Goal: Transaction & Acquisition: Subscribe to service/newsletter

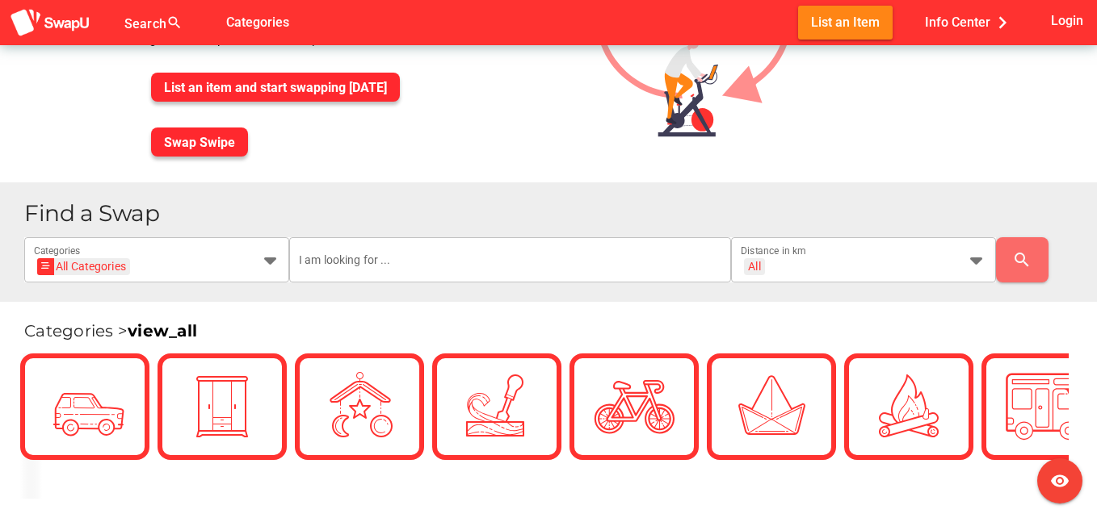
scroll to position [194, 0]
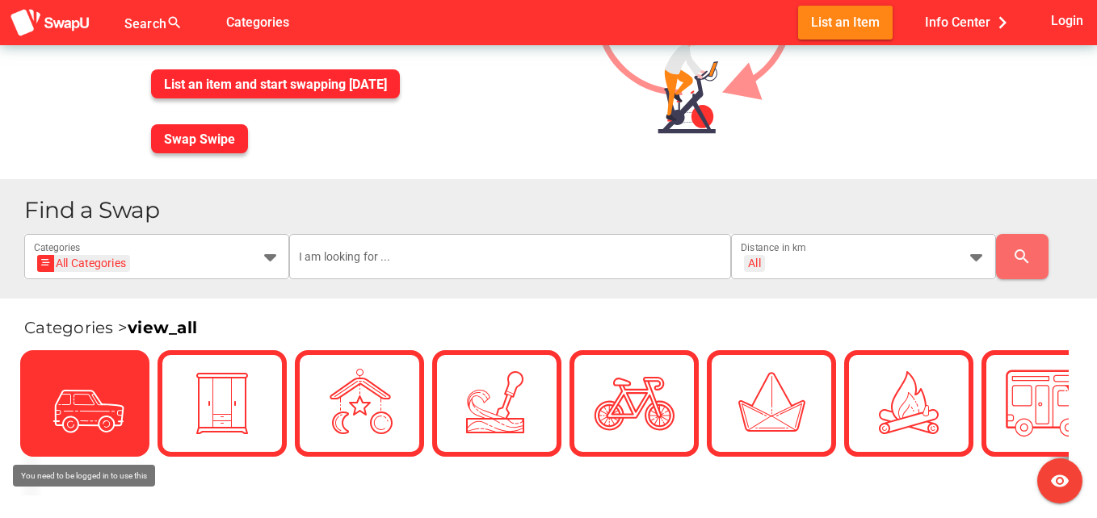
click at [90, 387] on icon at bounding box center [85, 404] width 40 height 40
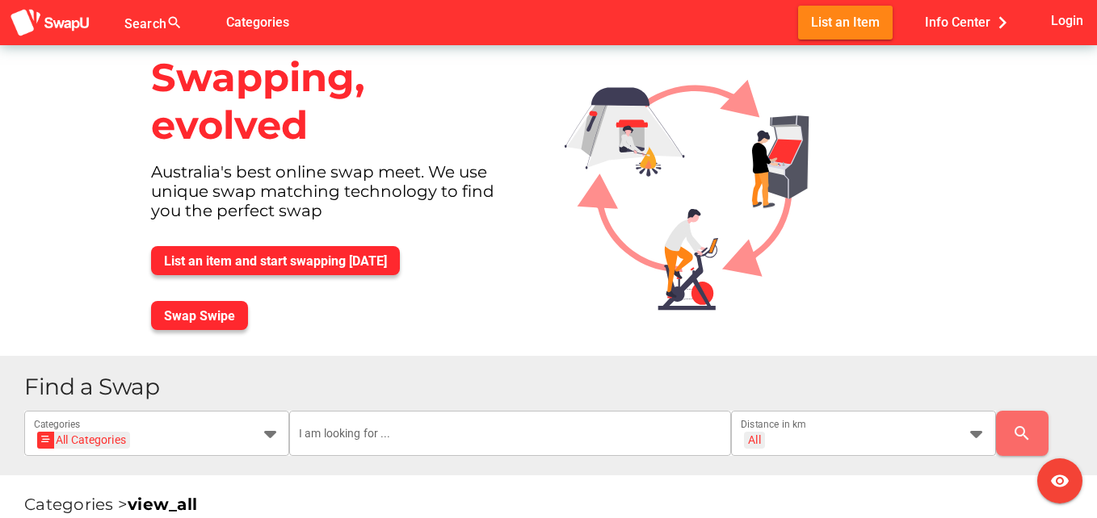
scroll to position [0, 0]
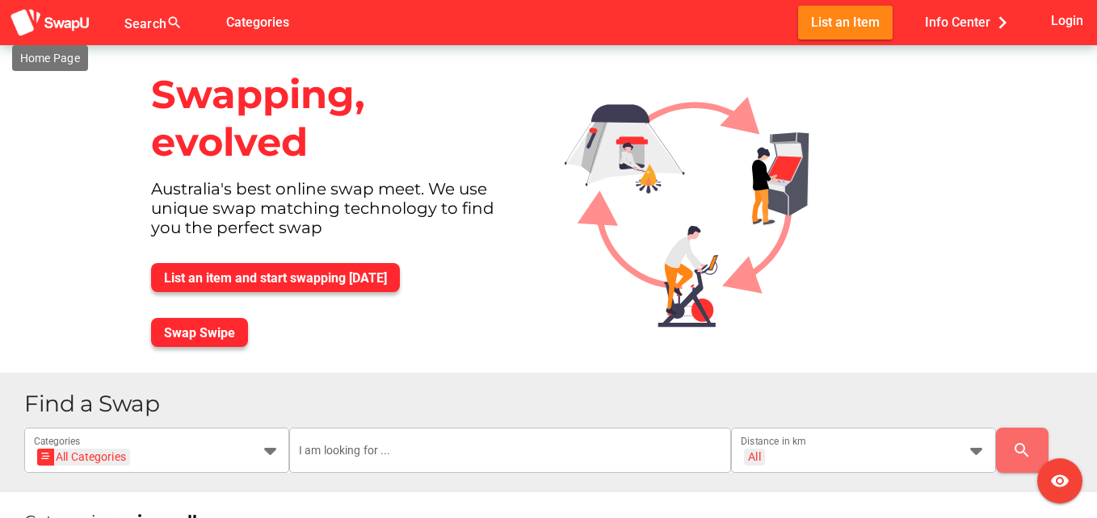
click at [57, 19] on img at bounding box center [50, 23] width 81 height 30
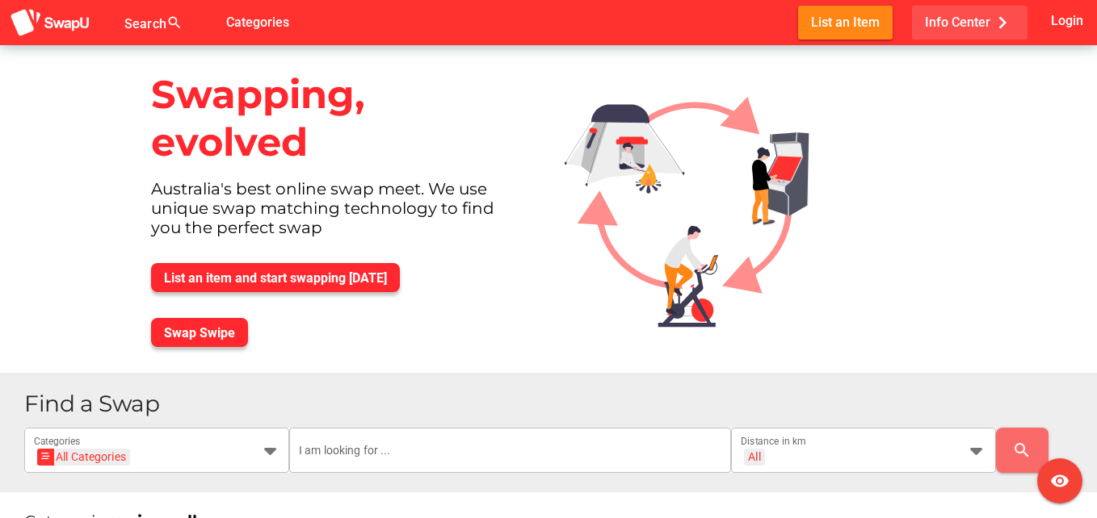
click at [993, 19] on icon "chevron_right" at bounding box center [1002, 22] width 24 height 24
click at [827, 326] on img at bounding box center [700, 195] width 296 height 301
click at [1069, 20] on span "Login" at bounding box center [1067, 21] width 32 height 22
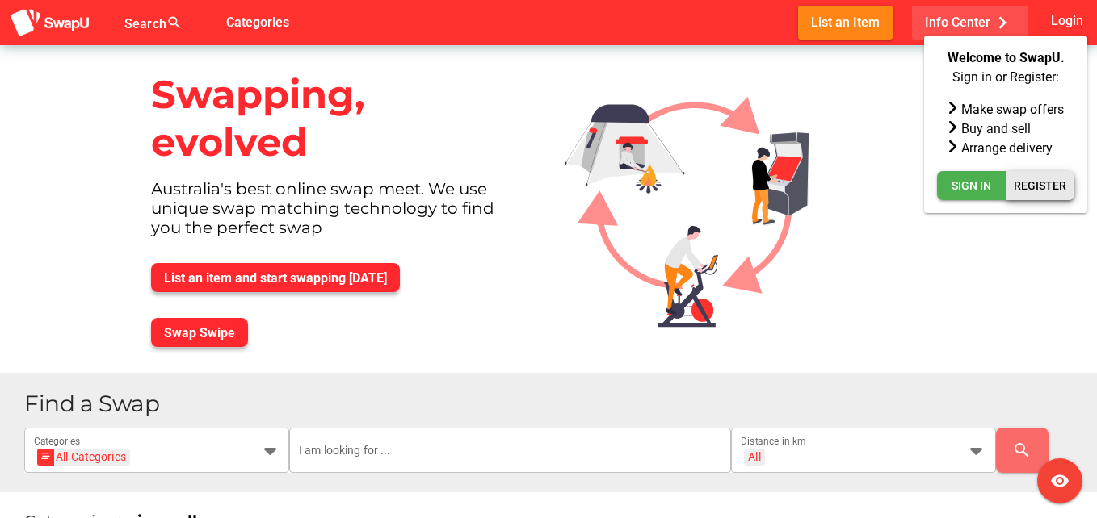
click at [1049, 187] on span "Register" at bounding box center [1040, 185] width 52 height 19
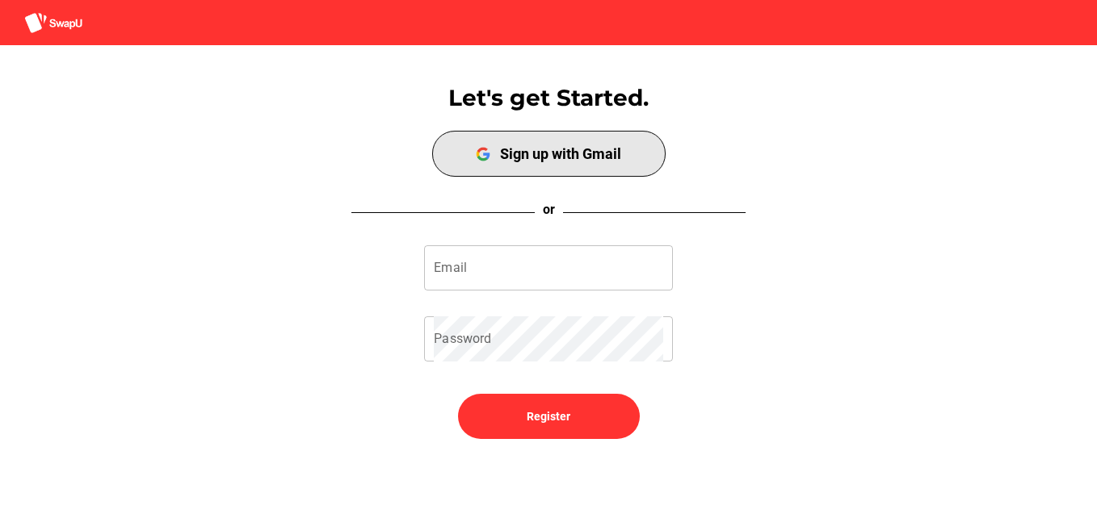
click at [540, 157] on div "Sign up with Gmail" at bounding box center [560, 153] width 121 height 17
click at [546, 160] on div "Sign up with Gmail" at bounding box center [560, 153] width 121 height 17
